Goal: Navigation & Orientation: Find specific page/section

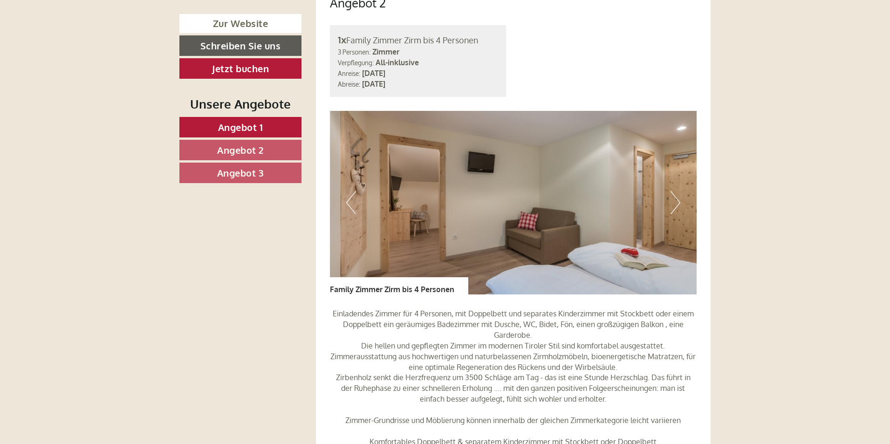
scroll to position [1492, 0]
click at [674, 190] on button "Next" at bounding box center [676, 201] width 10 height 23
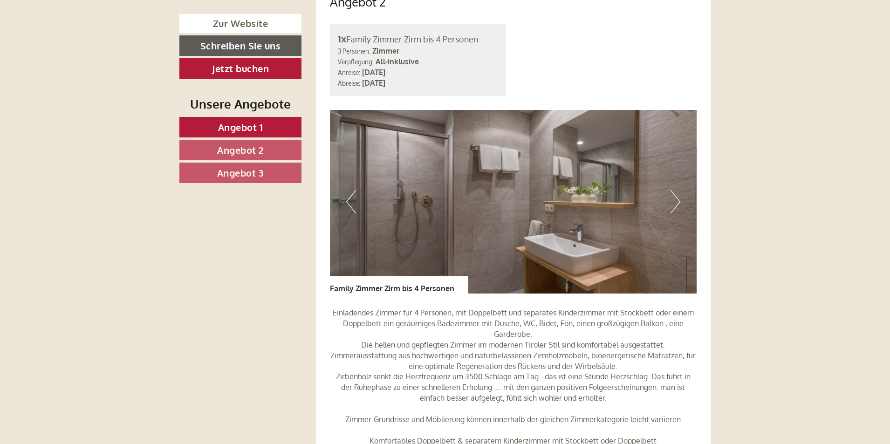
click at [674, 190] on button "Next" at bounding box center [676, 201] width 10 height 23
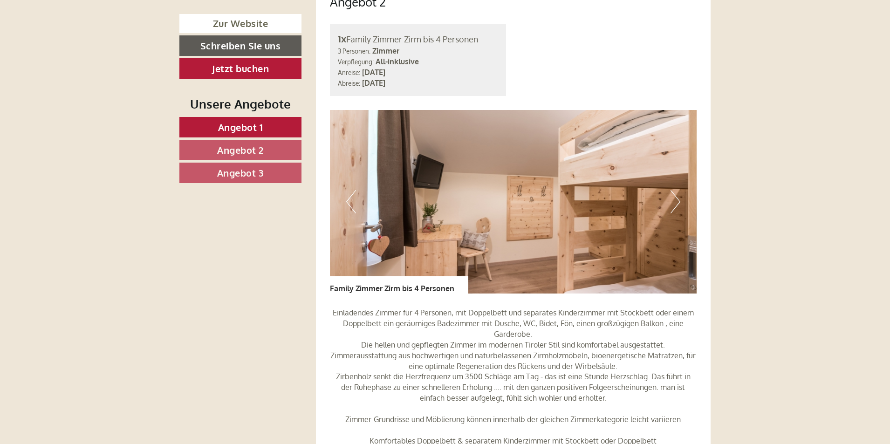
click at [674, 190] on button "Next" at bounding box center [676, 201] width 10 height 23
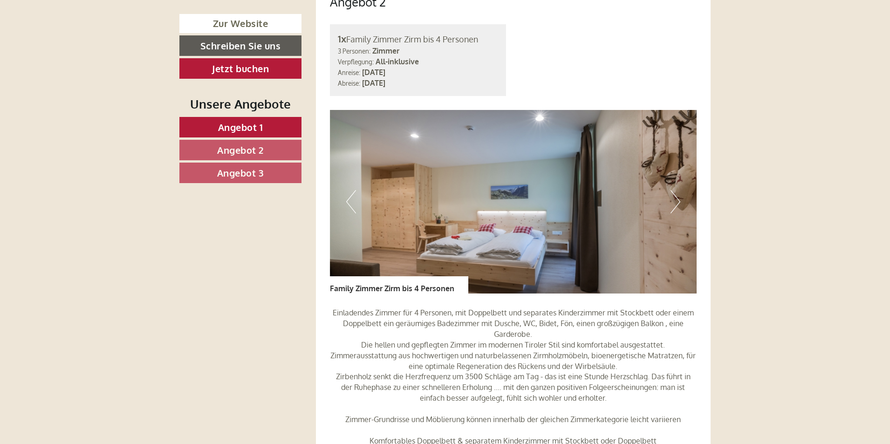
click at [674, 190] on button "Next" at bounding box center [676, 201] width 10 height 23
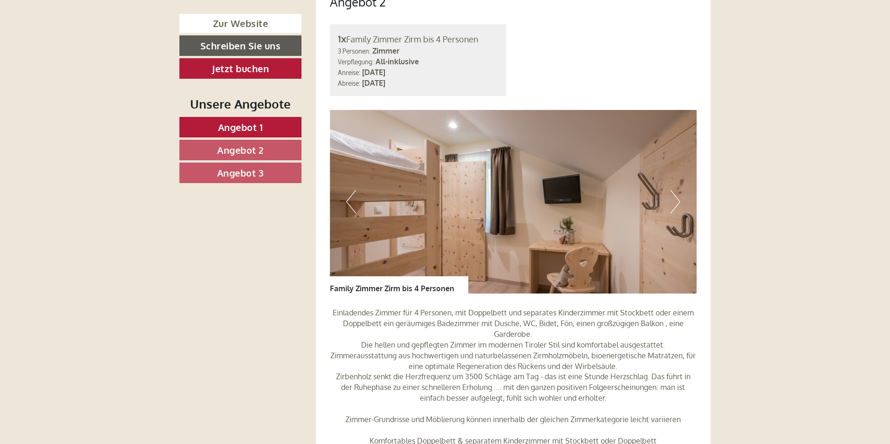
click at [674, 190] on button "Next" at bounding box center [676, 201] width 10 height 23
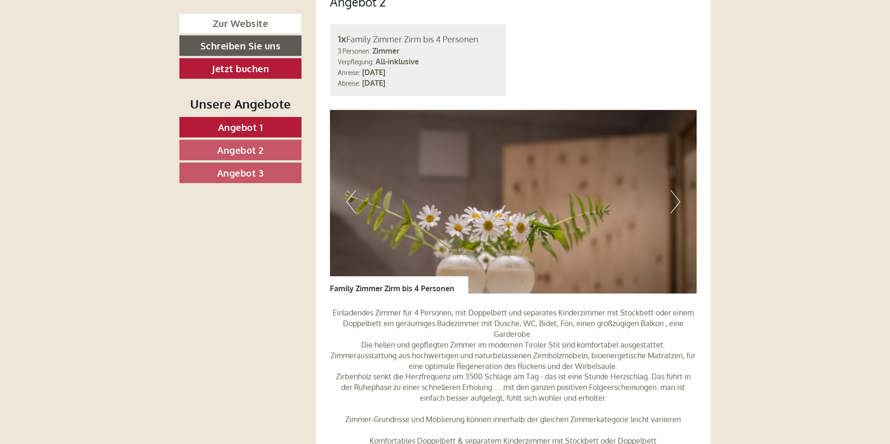
click at [674, 190] on button "Next" at bounding box center [676, 201] width 10 height 23
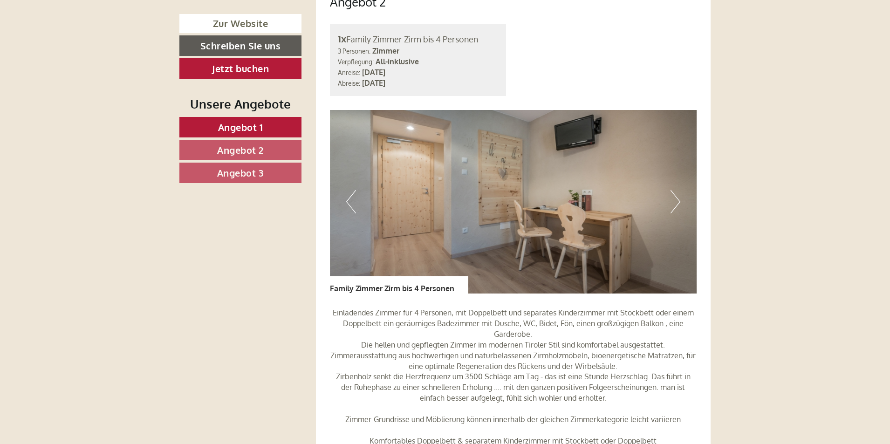
click at [675, 190] on button "Next" at bounding box center [676, 201] width 10 height 23
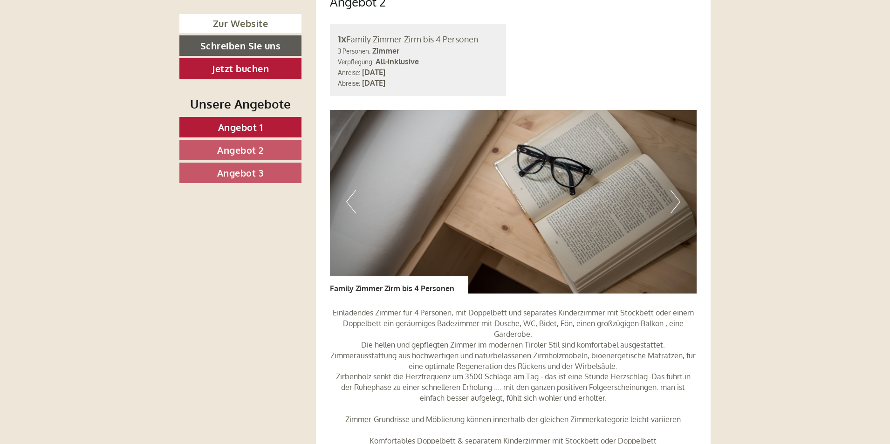
click at [675, 190] on button "Next" at bounding box center [676, 201] width 10 height 23
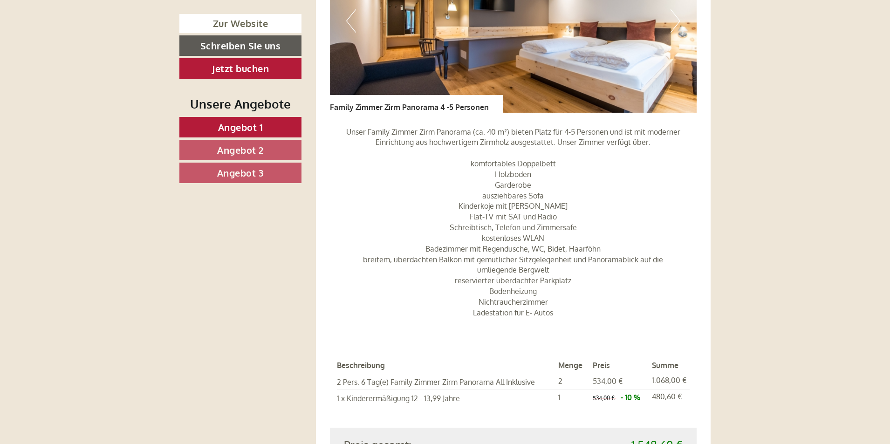
scroll to position [839, 0]
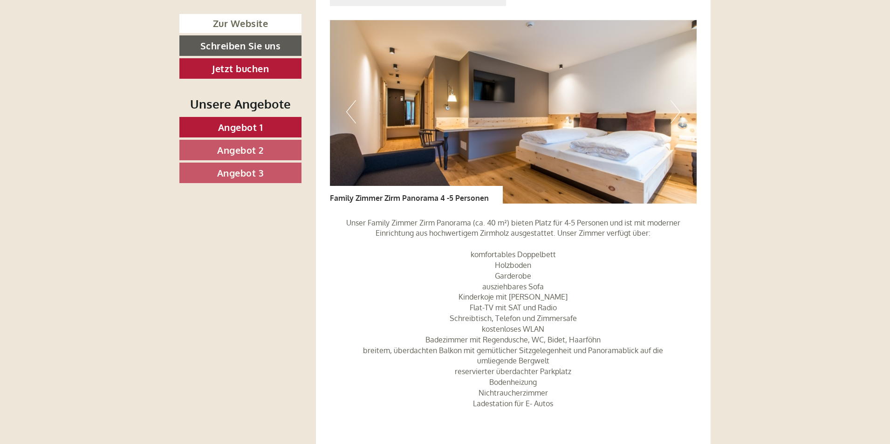
click at [673, 100] on button "Next" at bounding box center [676, 111] width 10 height 23
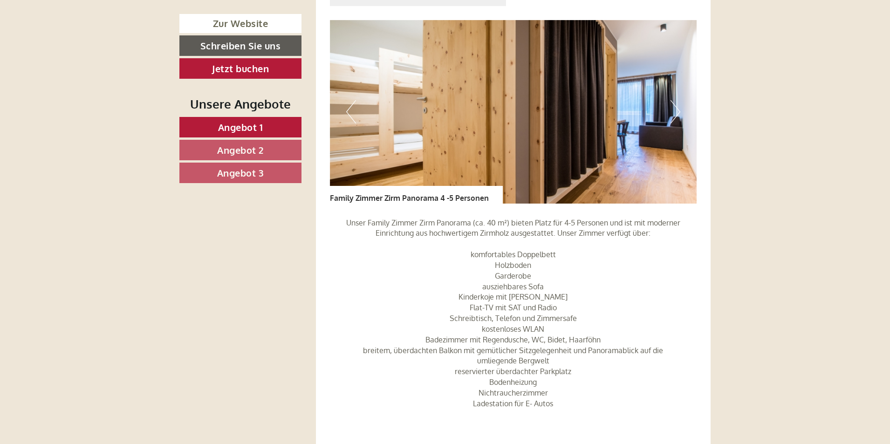
click at [673, 100] on button "Next" at bounding box center [676, 111] width 10 height 23
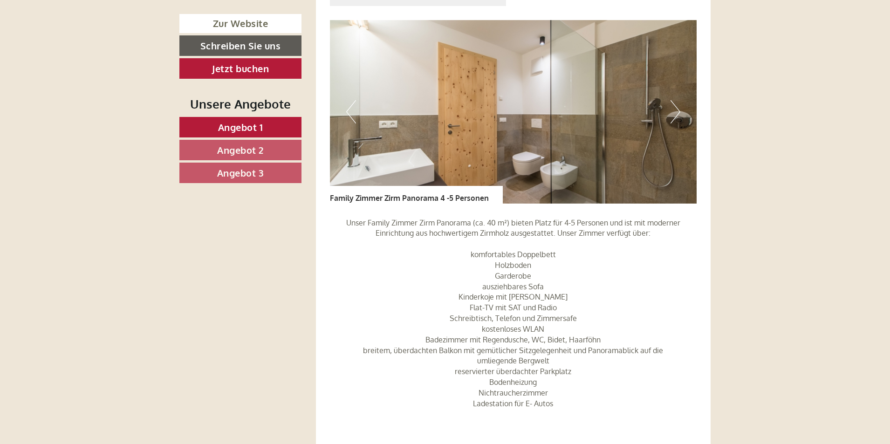
click at [674, 100] on button "Next" at bounding box center [676, 111] width 10 height 23
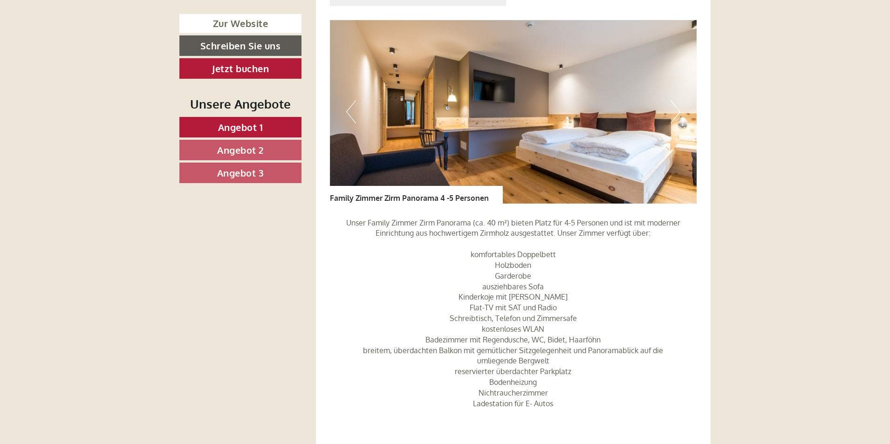
click at [674, 100] on button "Next" at bounding box center [676, 111] width 10 height 23
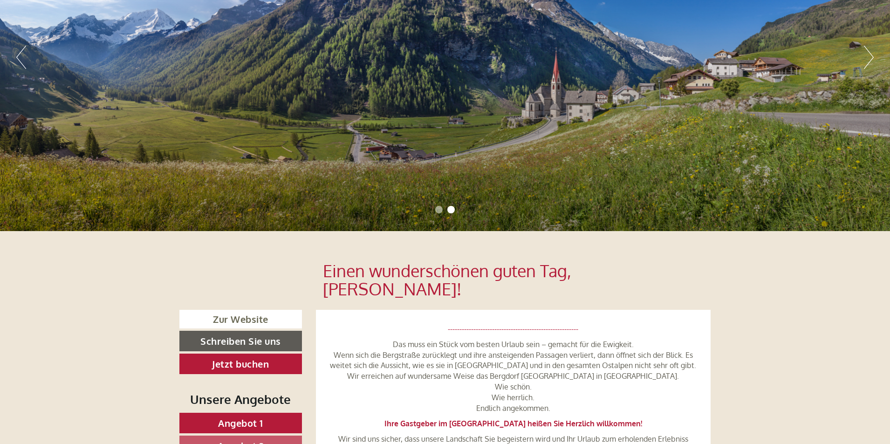
scroll to position [466, 0]
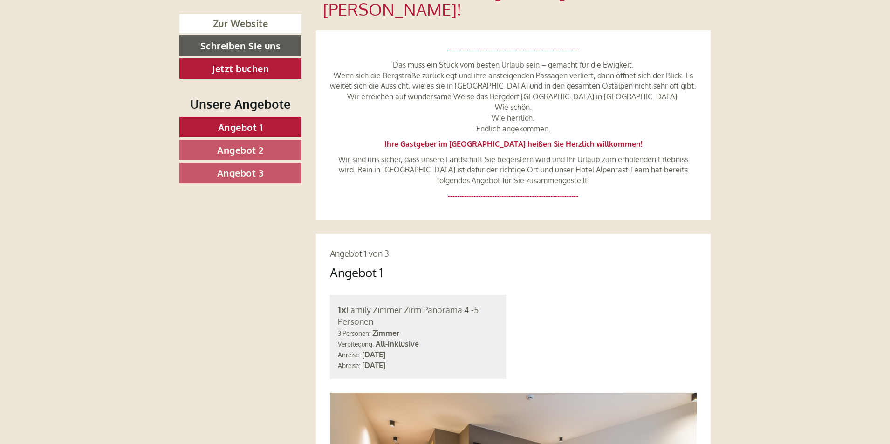
click at [251, 175] on span "Angebot 3" at bounding box center [240, 173] width 47 height 12
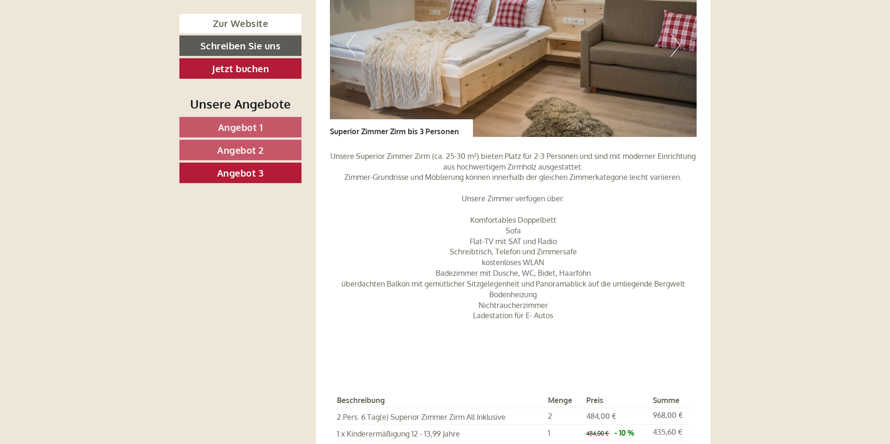
scroll to position [914, 0]
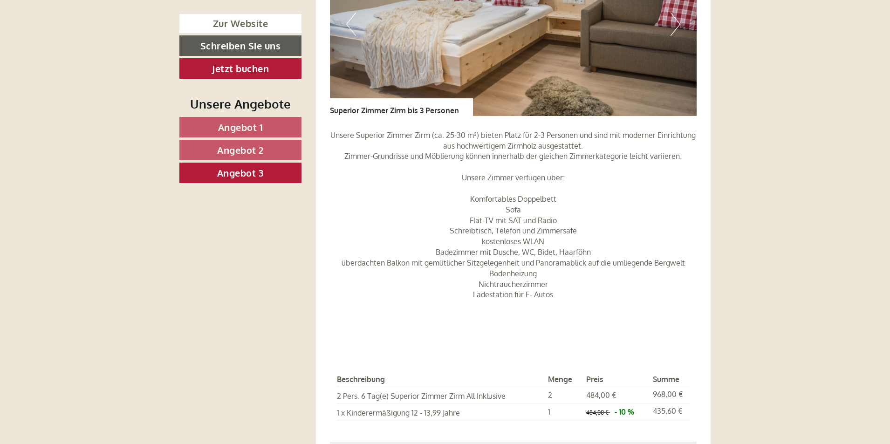
click at [232, 151] on span "Angebot 2" at bounding box center [240, 150] width 47 height 12
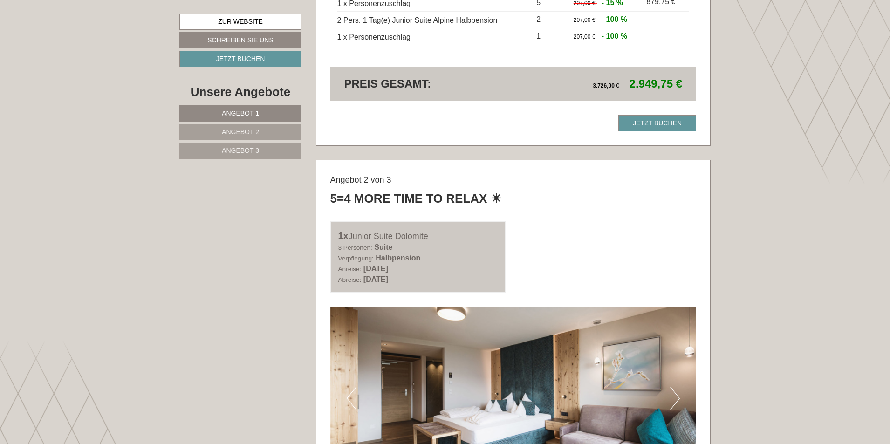
scroll to position [1212, 0]
